Goal: Task Accomplishment & Management: Use online tool/utility

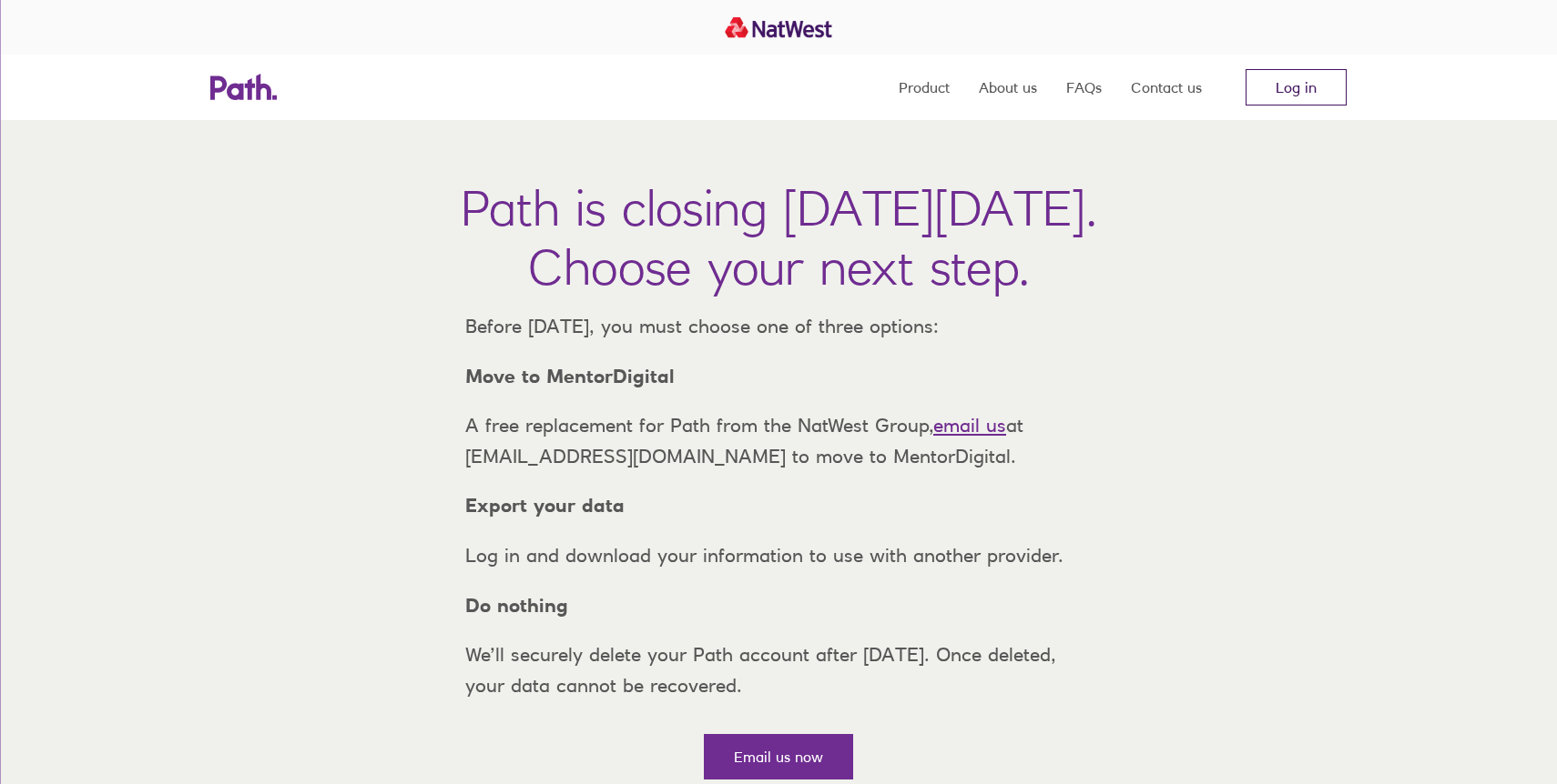
click at [1307, 87] on link "Log in" at bounding box center [1296, 87] width 101 height 36
click at [1312, 86] on link "Log in" at bounding box center [1296, 87] width 101 height 36
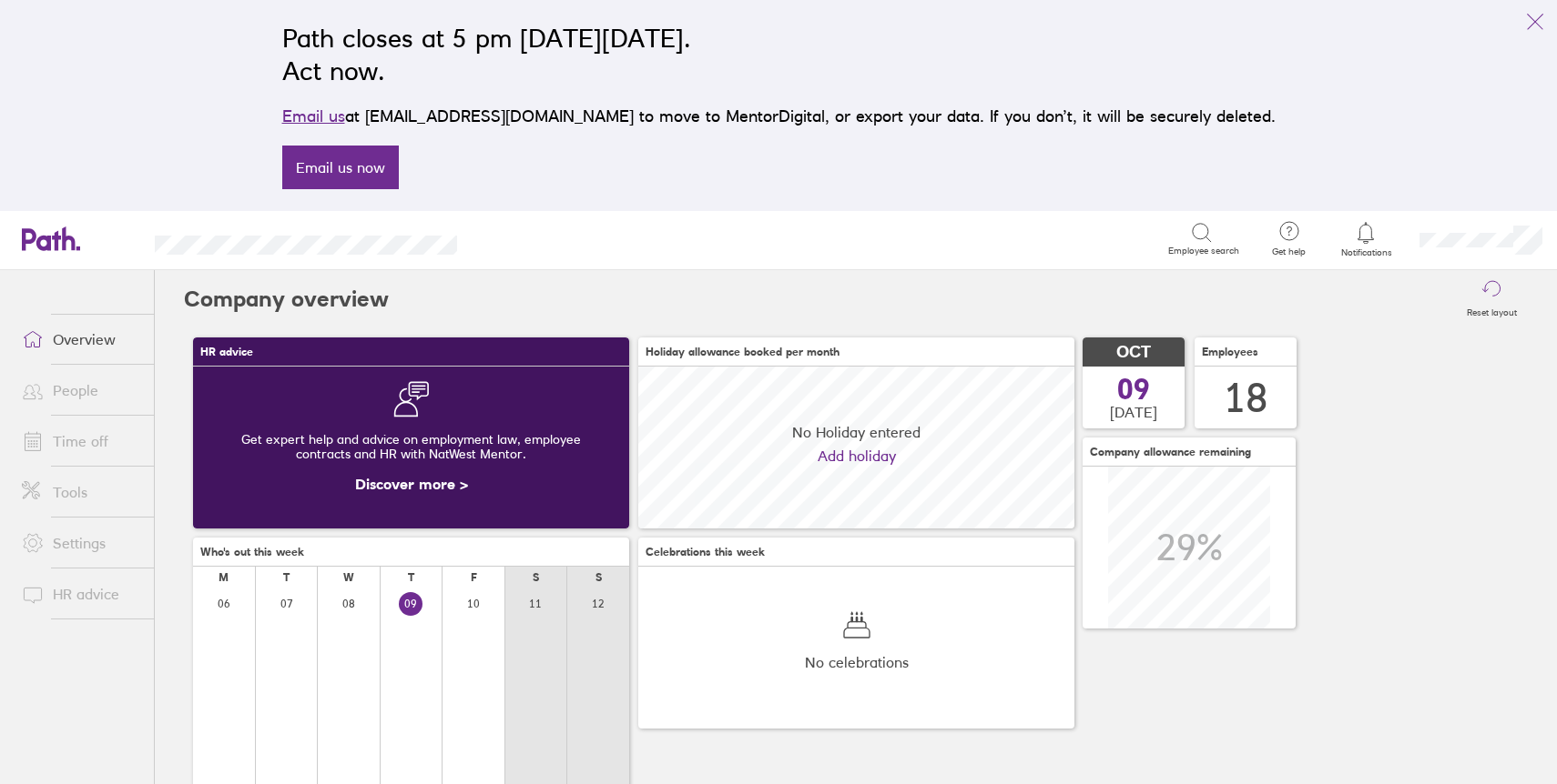
scroll to position [162, 436]
click at [100, 491] on link "Tools" at bounding box center [80, 491] width 146 height 36
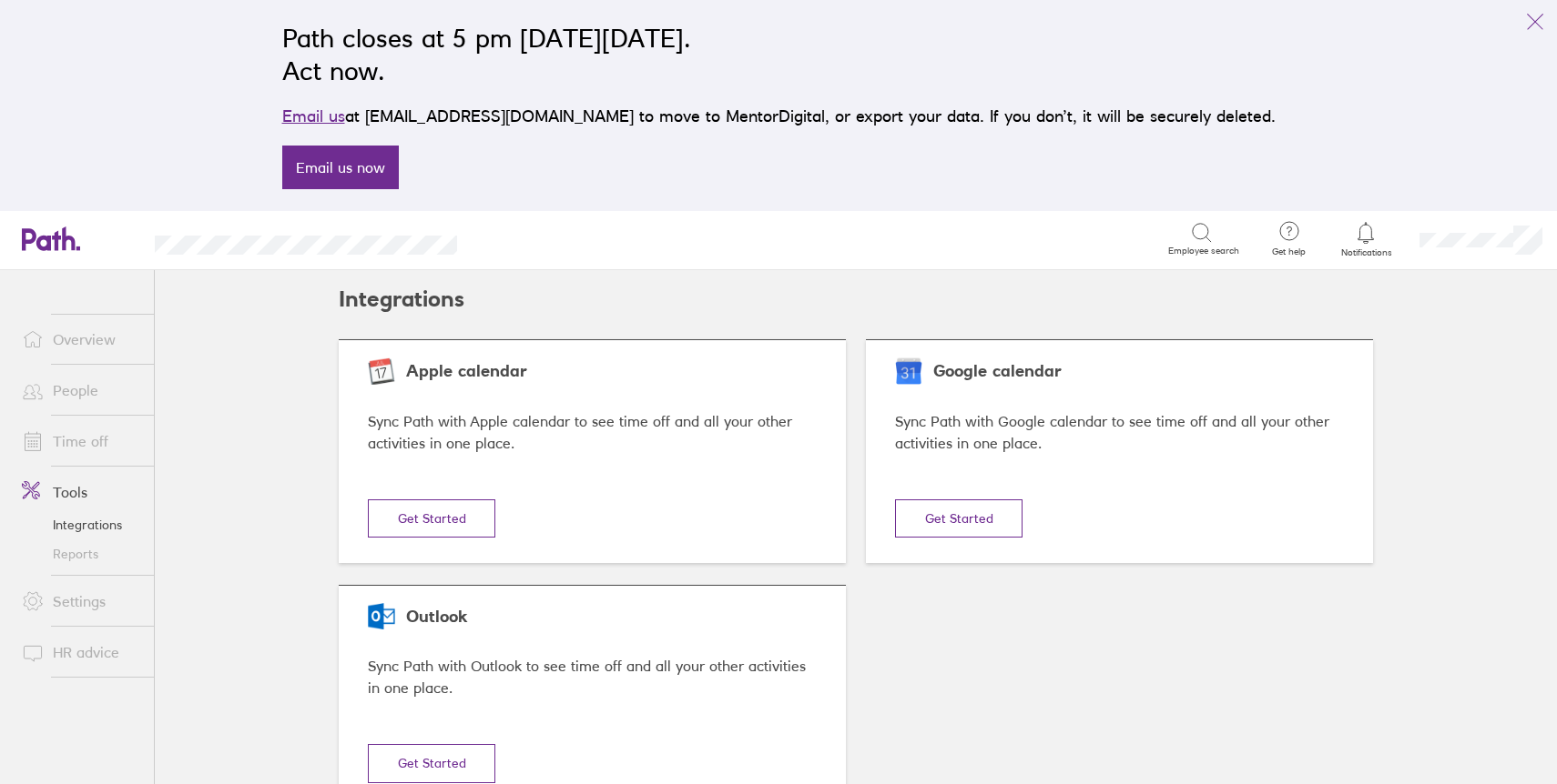
click at [101, 563] on link "Reports" at bounding box center [80, 554] width 146 height 29
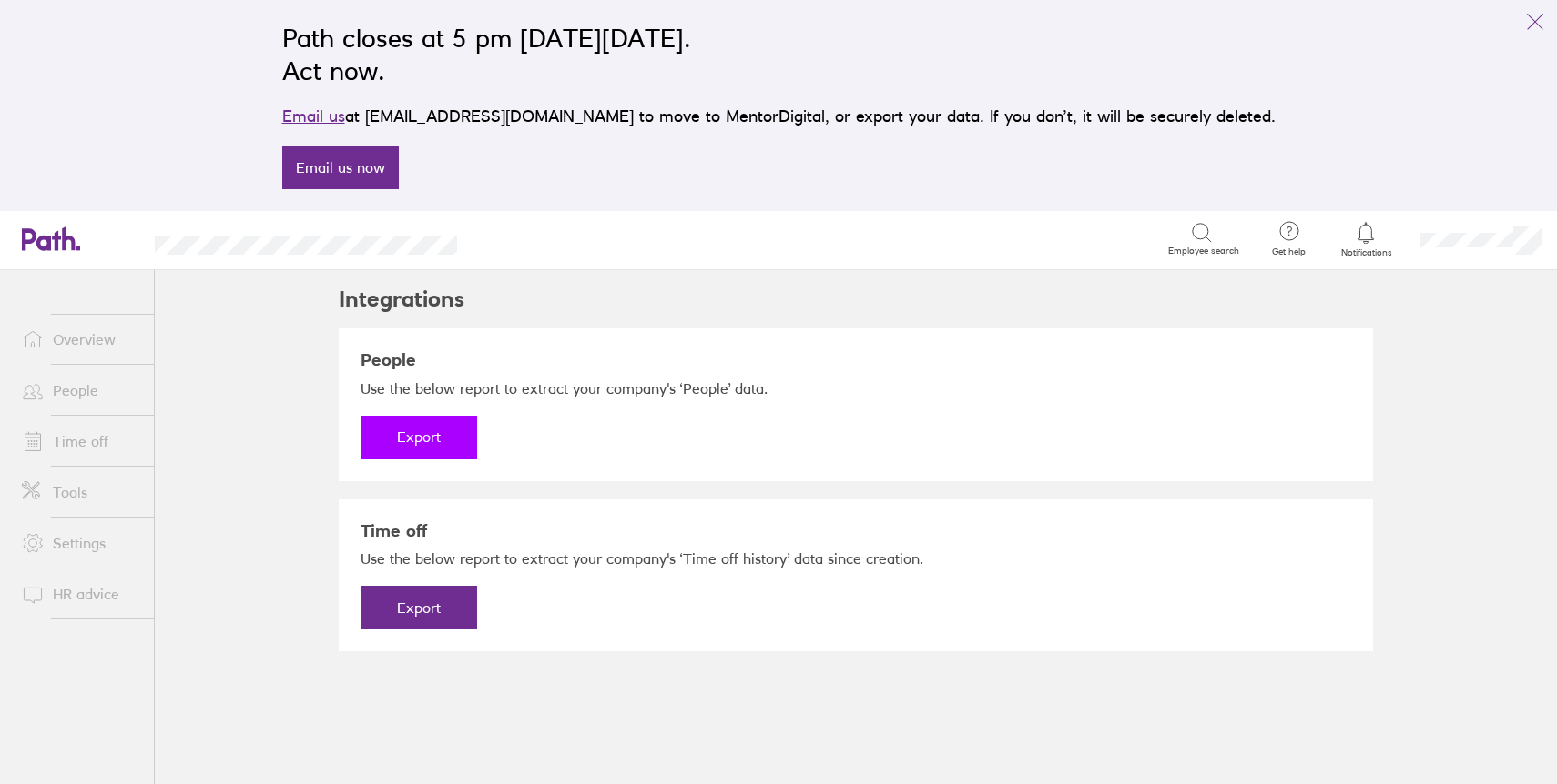
click at [430, 436] on button "Export" at bounding box center [419, 437] width 116 height 44
click at [462, 440] on link "Download" at bounding box center [419, 437] width 116 height 44
click at [404, 619] on button "Export" at bounding box center [419, 608] width 116 height 44
click at [448, 615] on link "Download" at bounding box center [419, 608] width 116 height 44
